Goal: Task Accomplishment & Management: Manage account settings

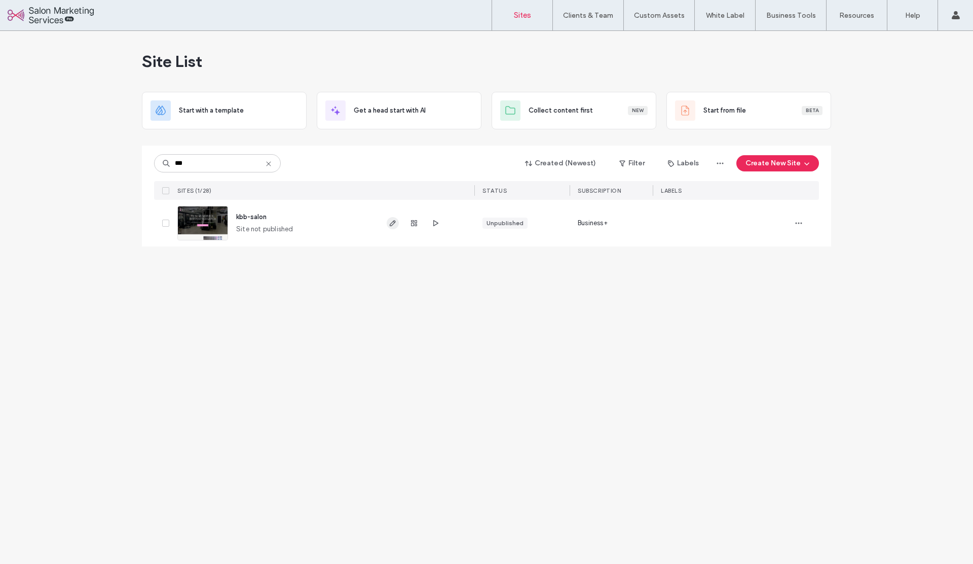
type input "***"
click at [392, 224] on icon "button" at bounding box center [393, 223] width 8 height 8
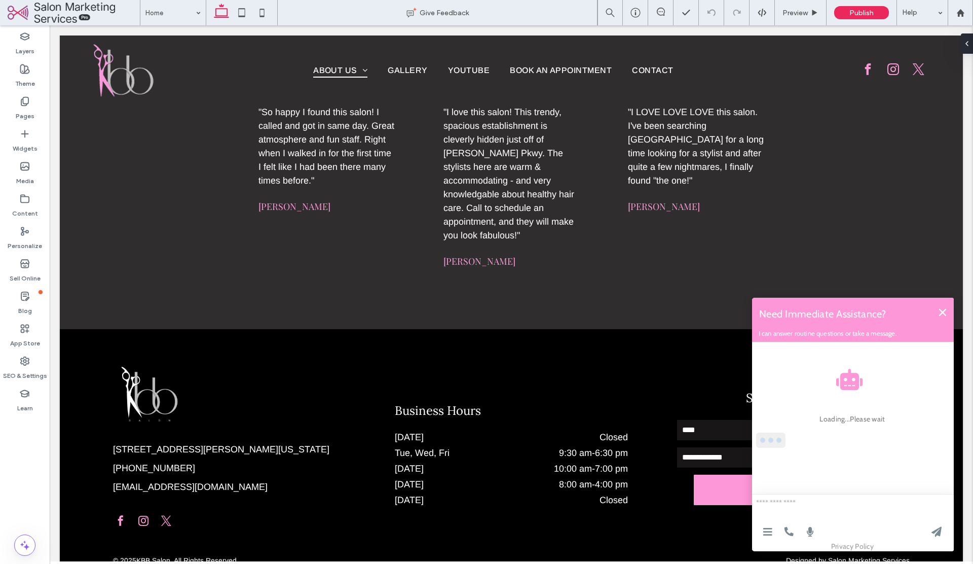
drag, startPoint x: 943, startPoint y: 310, endPoint x: 1636, endPoint y: 582, distance: 744.1
click at [943, 310] on icon at bounding box center [942, 312] width 7 height 7
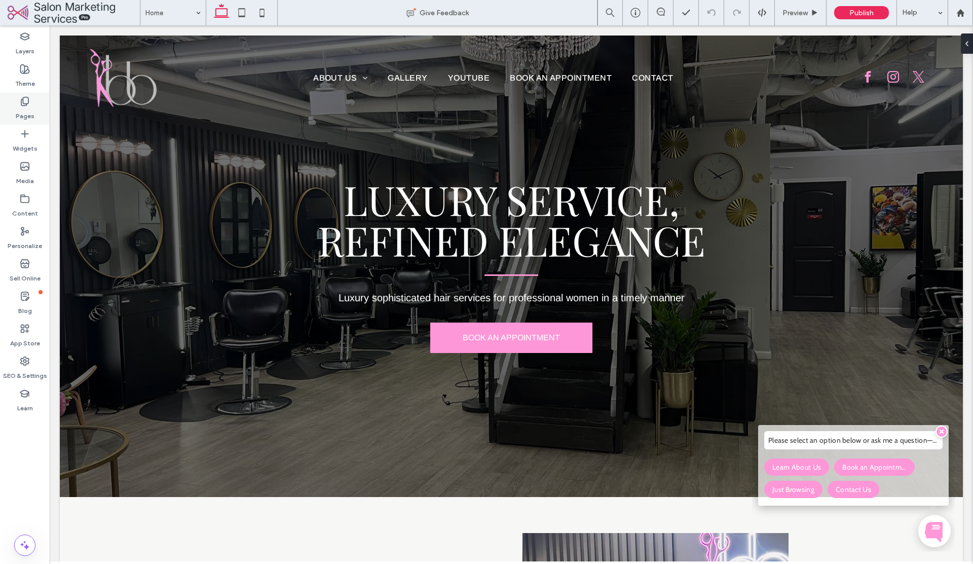
click at [24, 114] on label "Pages" at bounding box center [25, 113] width 19 height 14
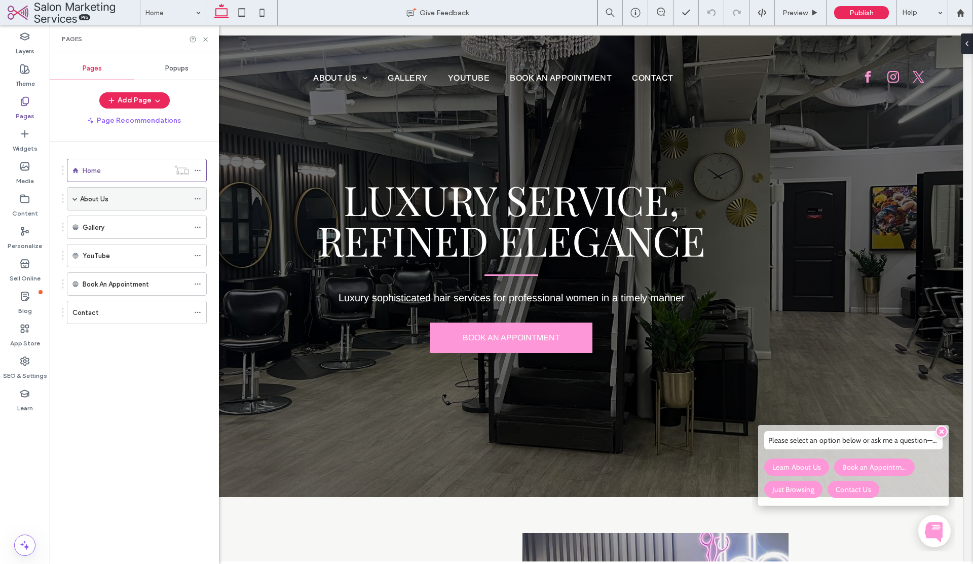
click at [74, 200] on span at bounding box center [74, 198] width 5 height 5
click at [92, 198] on label "About Us" at bounding box center [94, 199] width 28 height 18
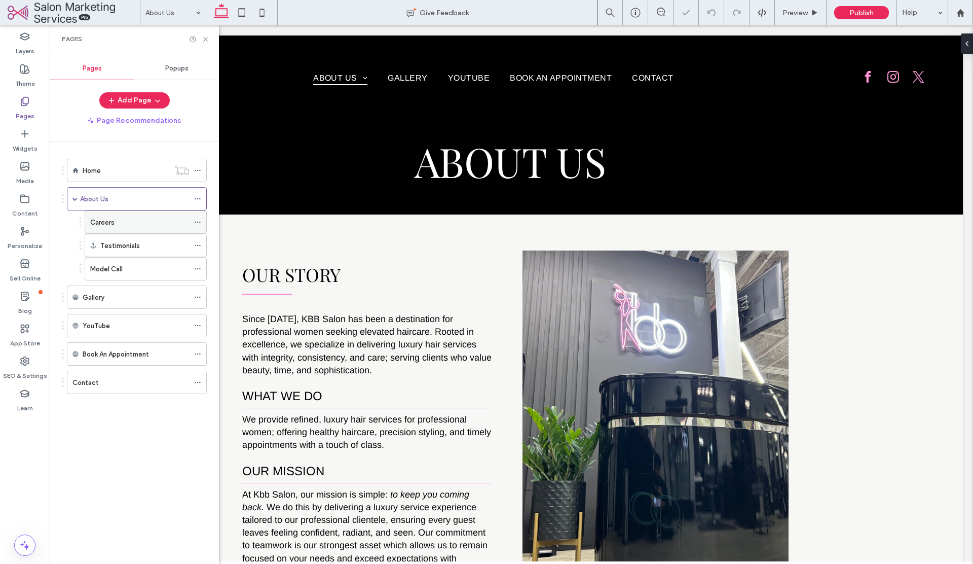
click at [115, 219] on div "Careers" at bounding box center [139, 222] width 99 height 11
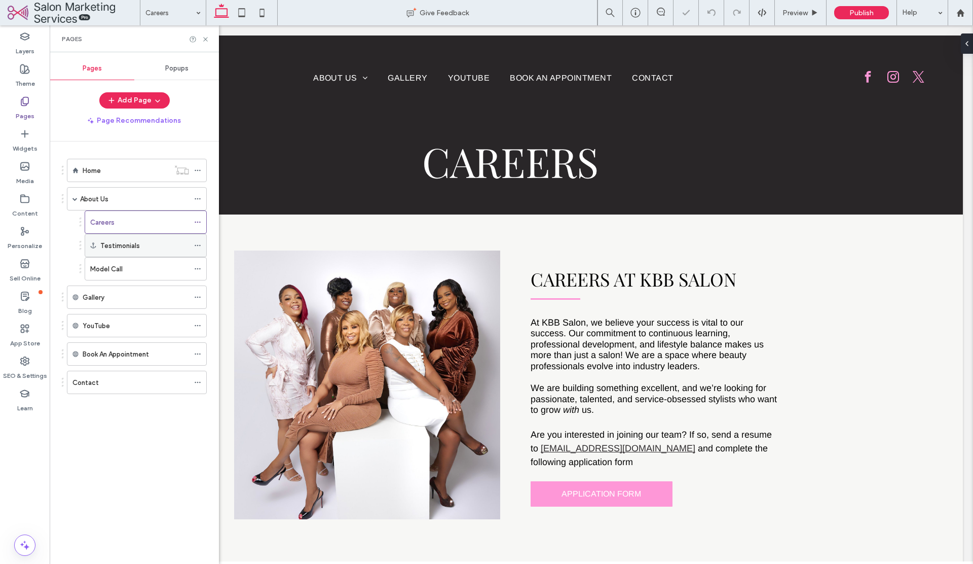
click at [111, 246] on label "Testimonials" at bounding box center [120, 246] width 40 height 18
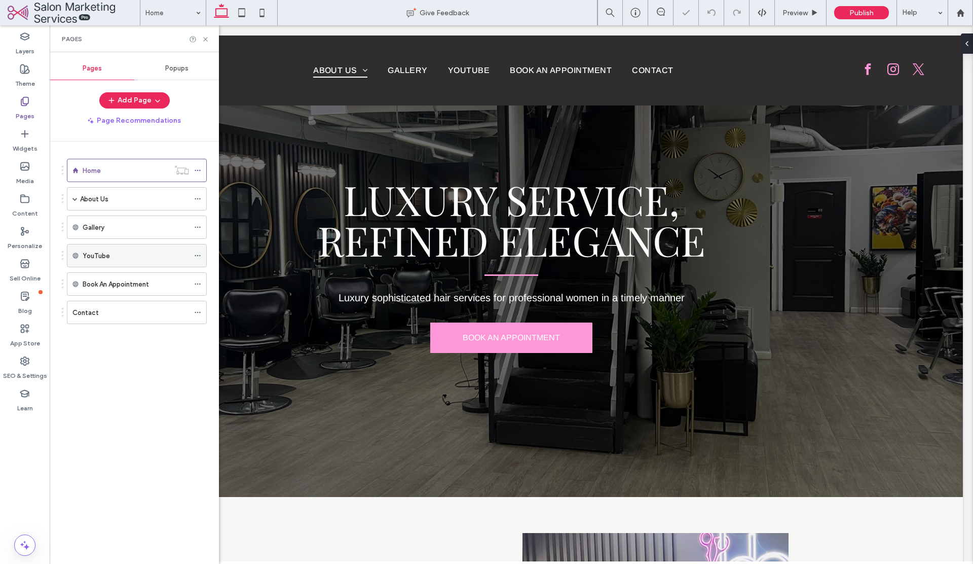
scroll to position [1861, 0]
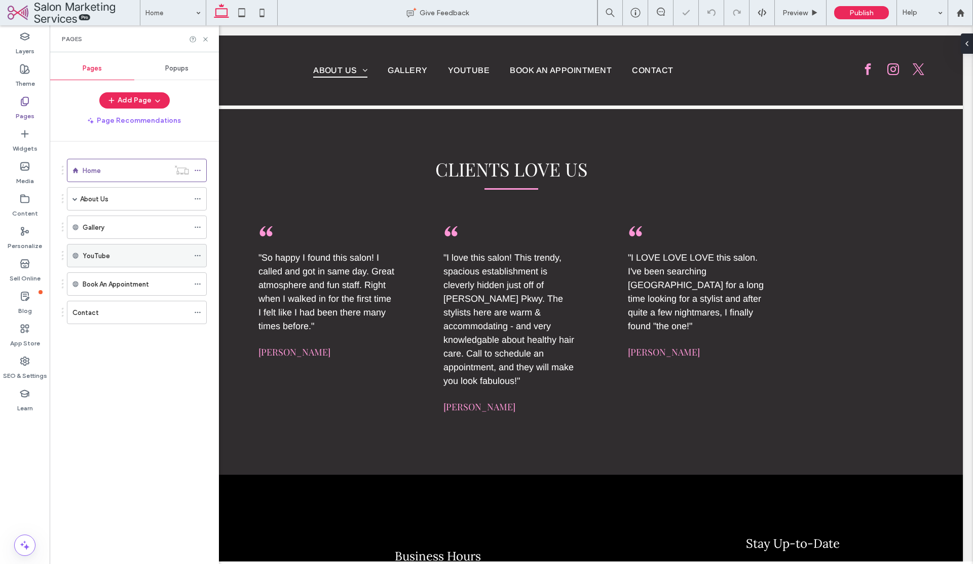
click at [100, 254] on label "YouTube" at bounding box center [96, 256] width 27 height 18
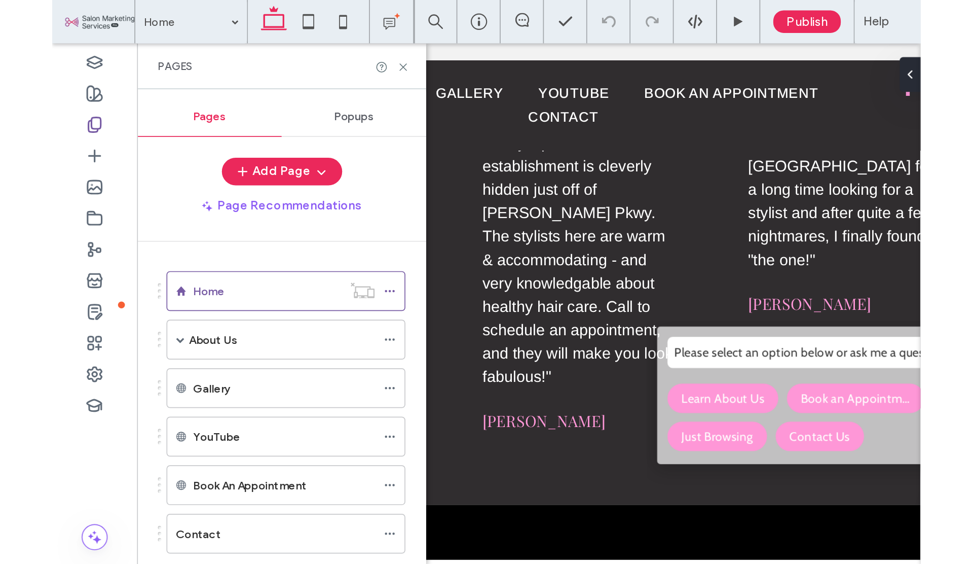
scroll to position [1962, 0]
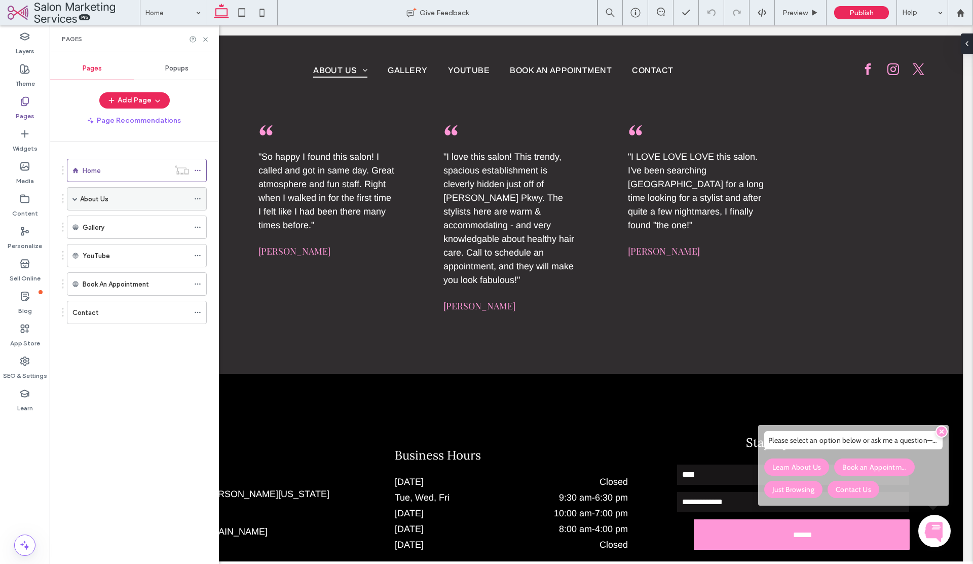
click at [76, 197] on span at bounding box center [74, 198] width 5 height 5
click at [114, 267] on label "Model Call" at bounding box center [106, 269] width 32 height 18
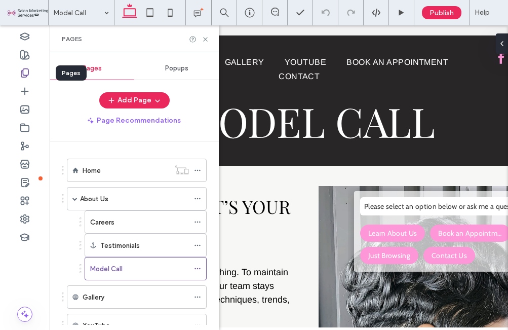
click at [23, 70] on use at bounding box center [24, 73] width 7 height 9
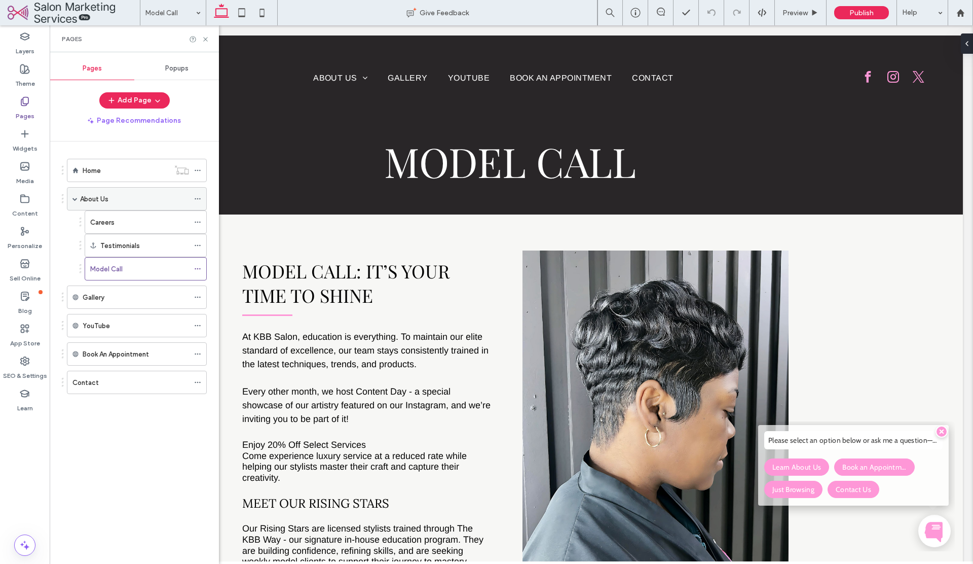
click at [115, 194] on div "About Us" at bounding box center [134, 199] width 109 height 11
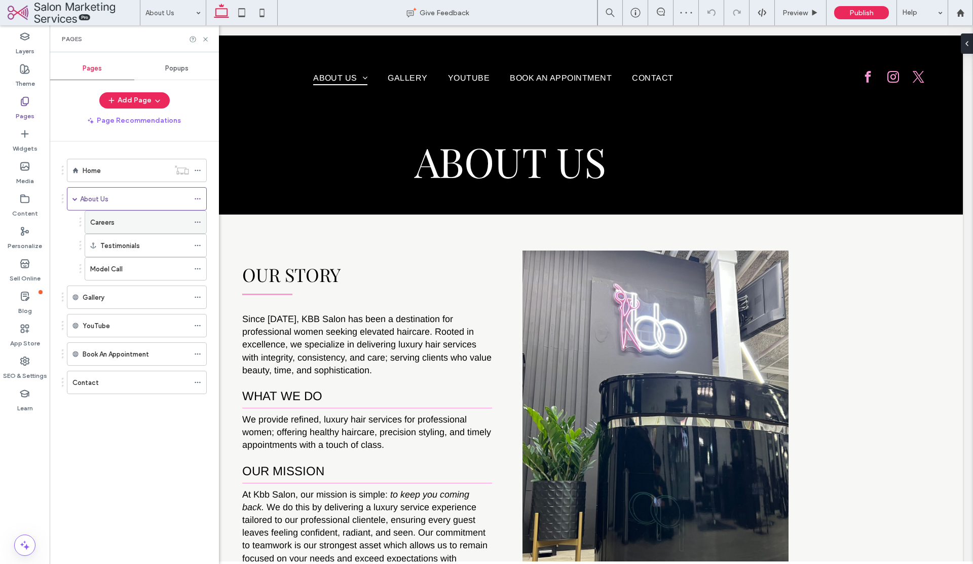
click at [108, 225] on label "Careers" at bounding box center [102, 222] width 24 height 18
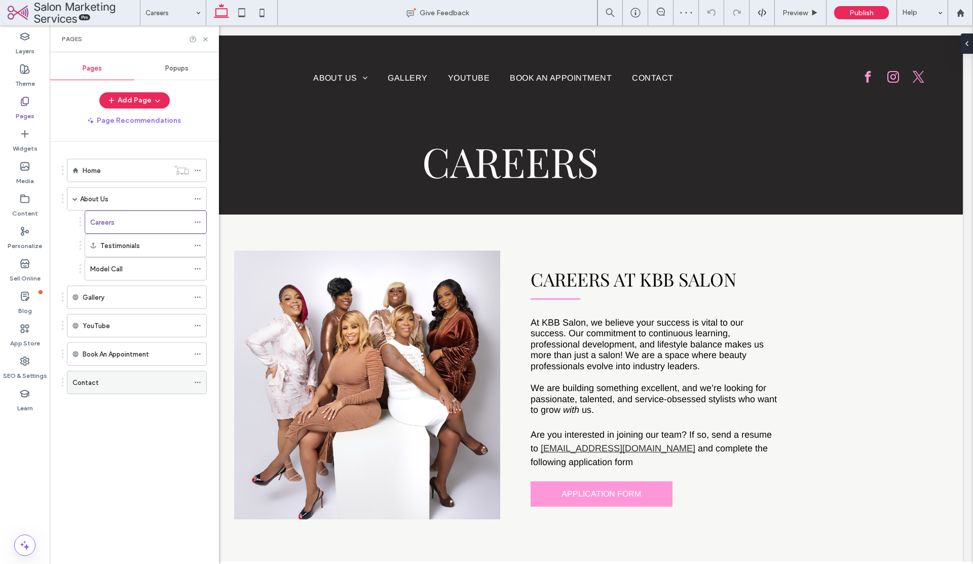
click at [86, 392] on div "Contact" at bounding box center [130, 382] width 117 height 22
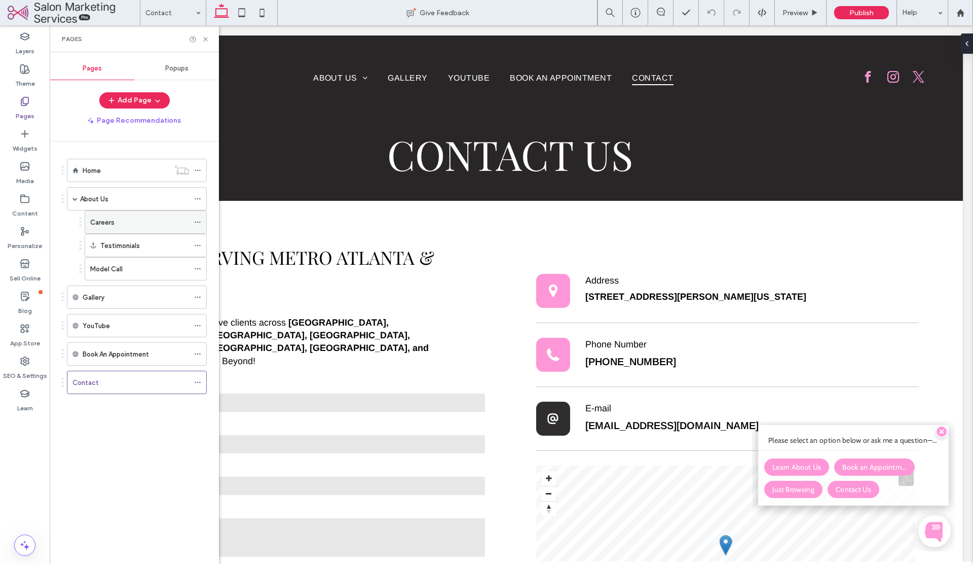
click at [104, 221] on label "Careers" at bounding box center [102, 222] width 24 height 18
click at [132, 265] on div "Model Call" at bounding box center [139, 269] width 99 height 11
click at [105, 201] on label "About Us" at bounding box center [94, 199] width 28 height 18
click at [121, 168] on div "Home" at bounding box center [126, 170] width 87 height 11
